Goal: Information Seeking & Learning: Learn about a topic

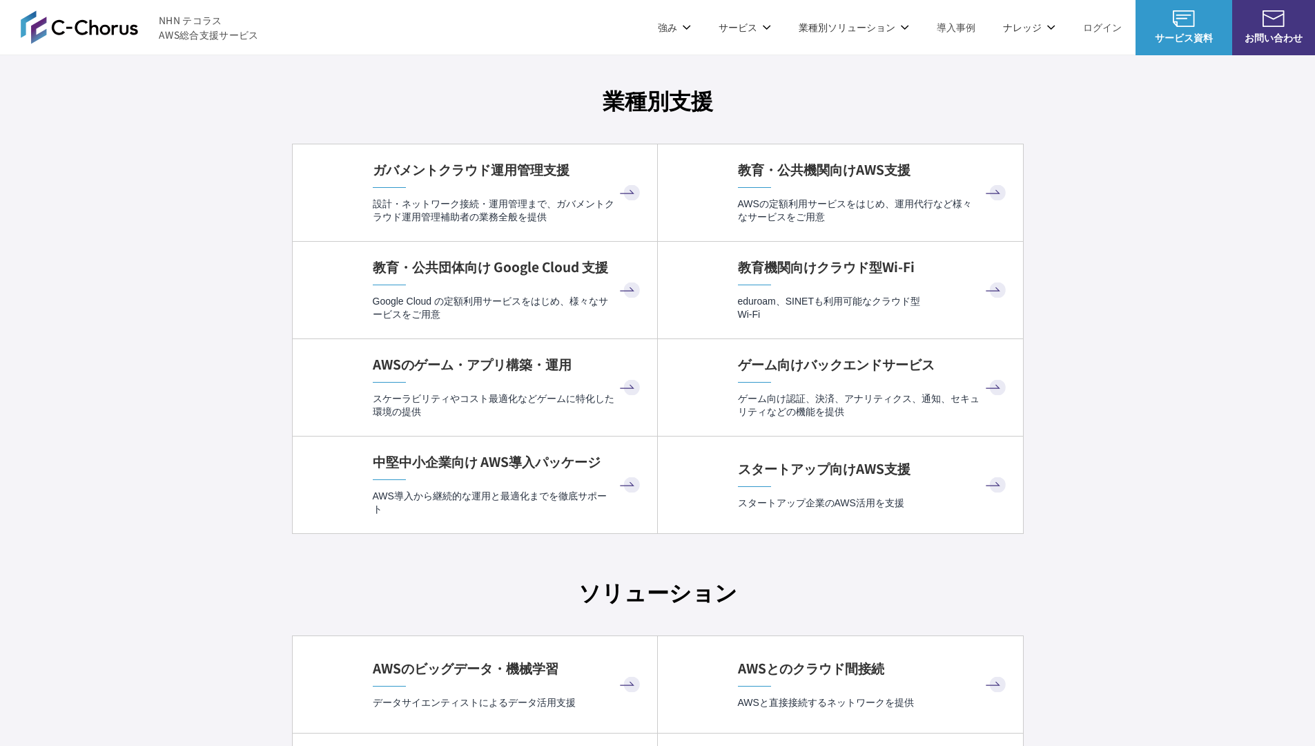
scroll to position [3643, 0]
